Goal: Check status

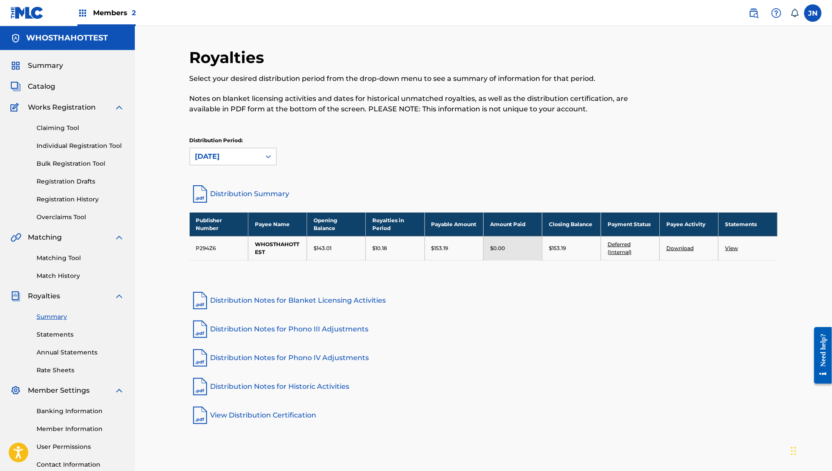
click at [86, 44] on div "WHOSTHAHOTTEST" at bounding box center [67, 38] width 135 height 24
click at [44, 68] on span "Summary" at bounding box center [45, 65] width 35 height 10
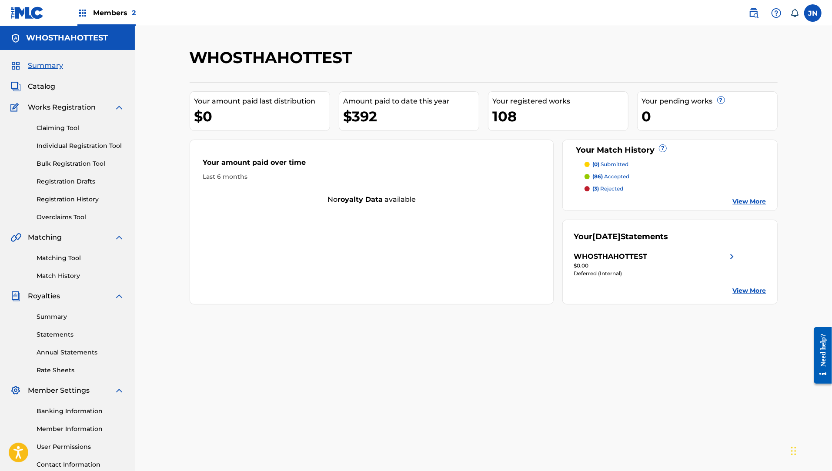
click at [734, 258] on img at bounding box center [732, 257] width 10 height 10
